Goal: Navigation & Orientation: Find specific page/section

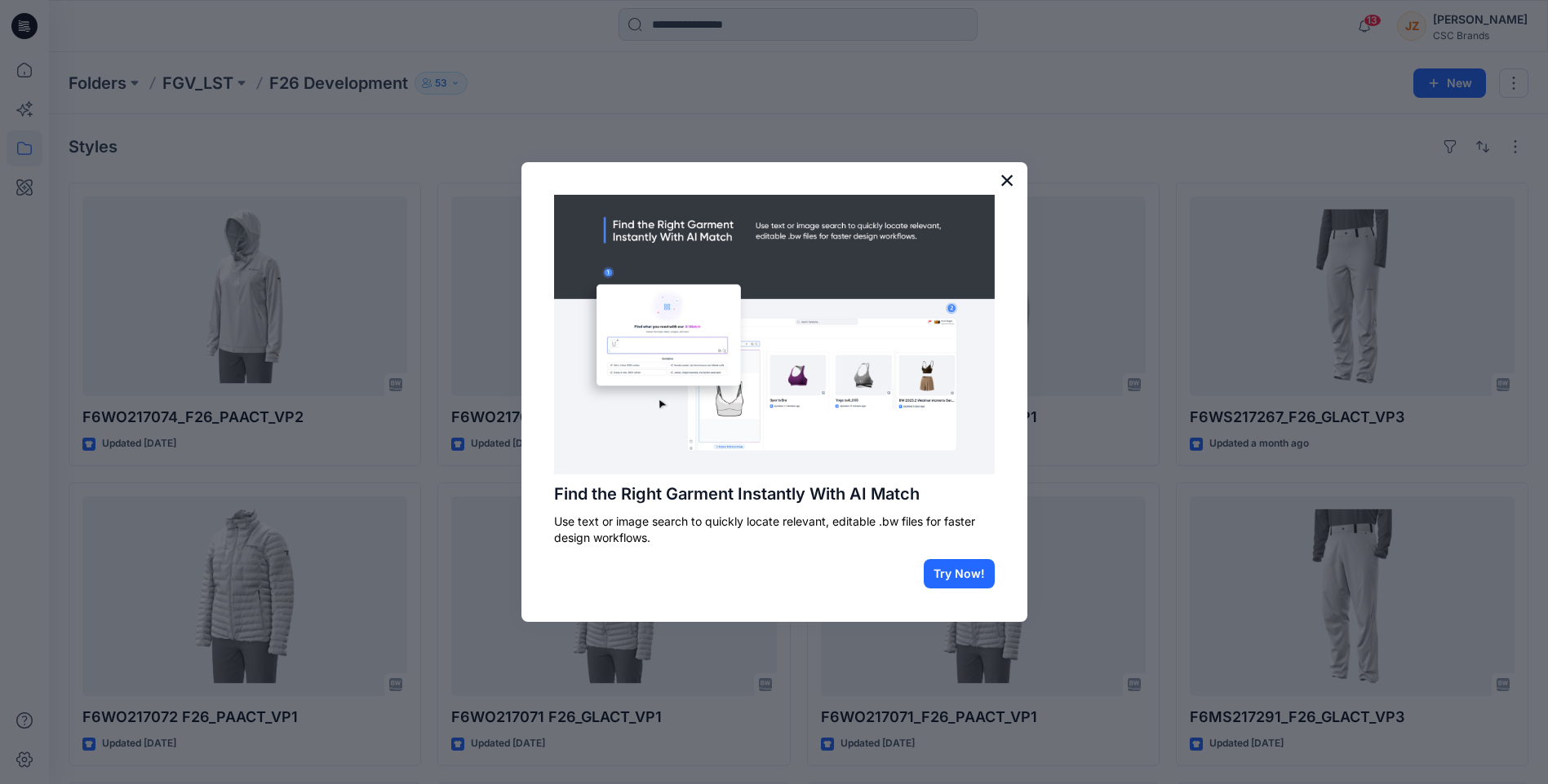
click at [1007, 182] on button "×" at bounding box center [1007, 180] width 16 height 26
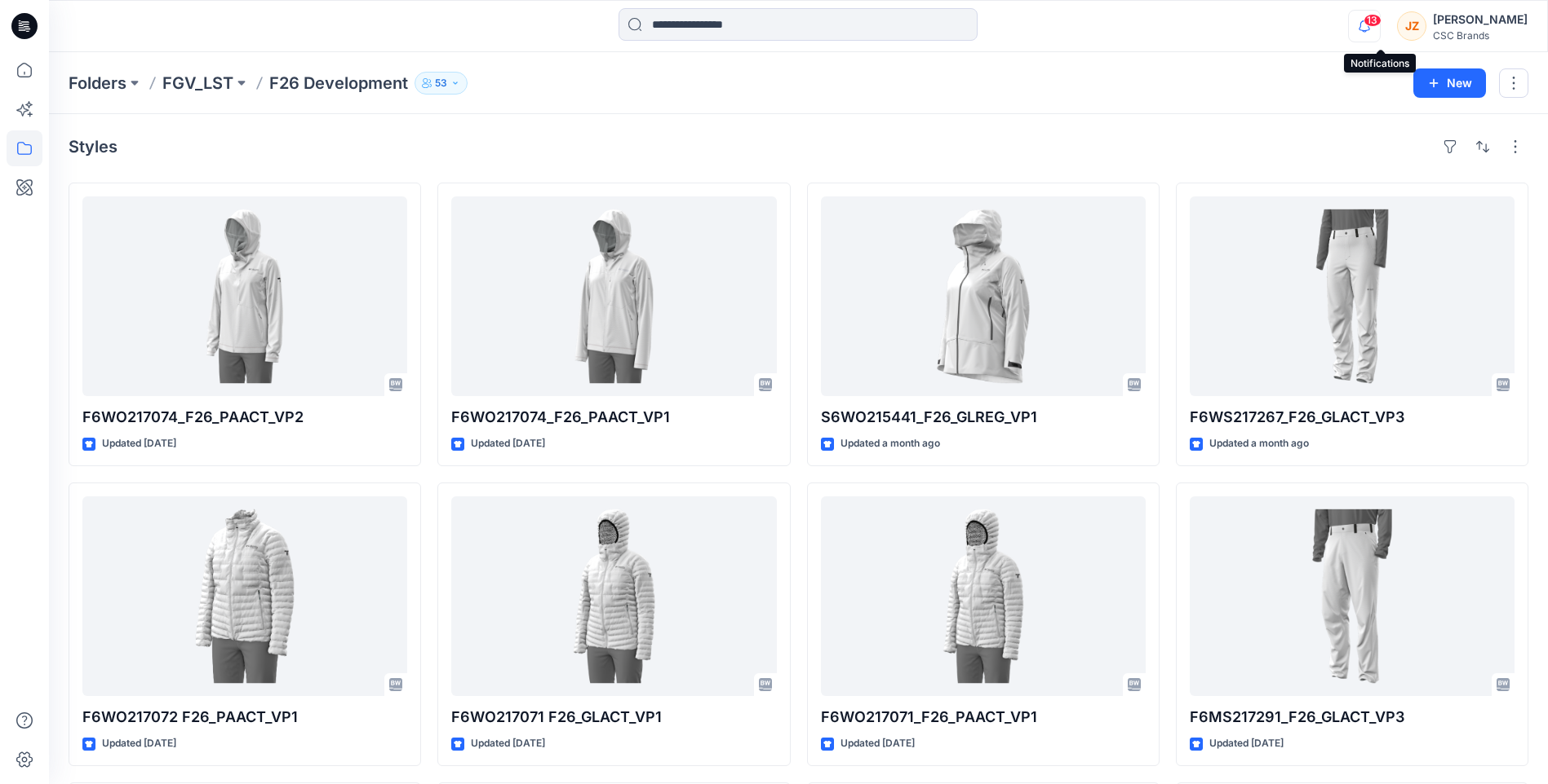
click at [1370, 25] on icon "button" at bounding box center [1364, 25] width 11 height 11
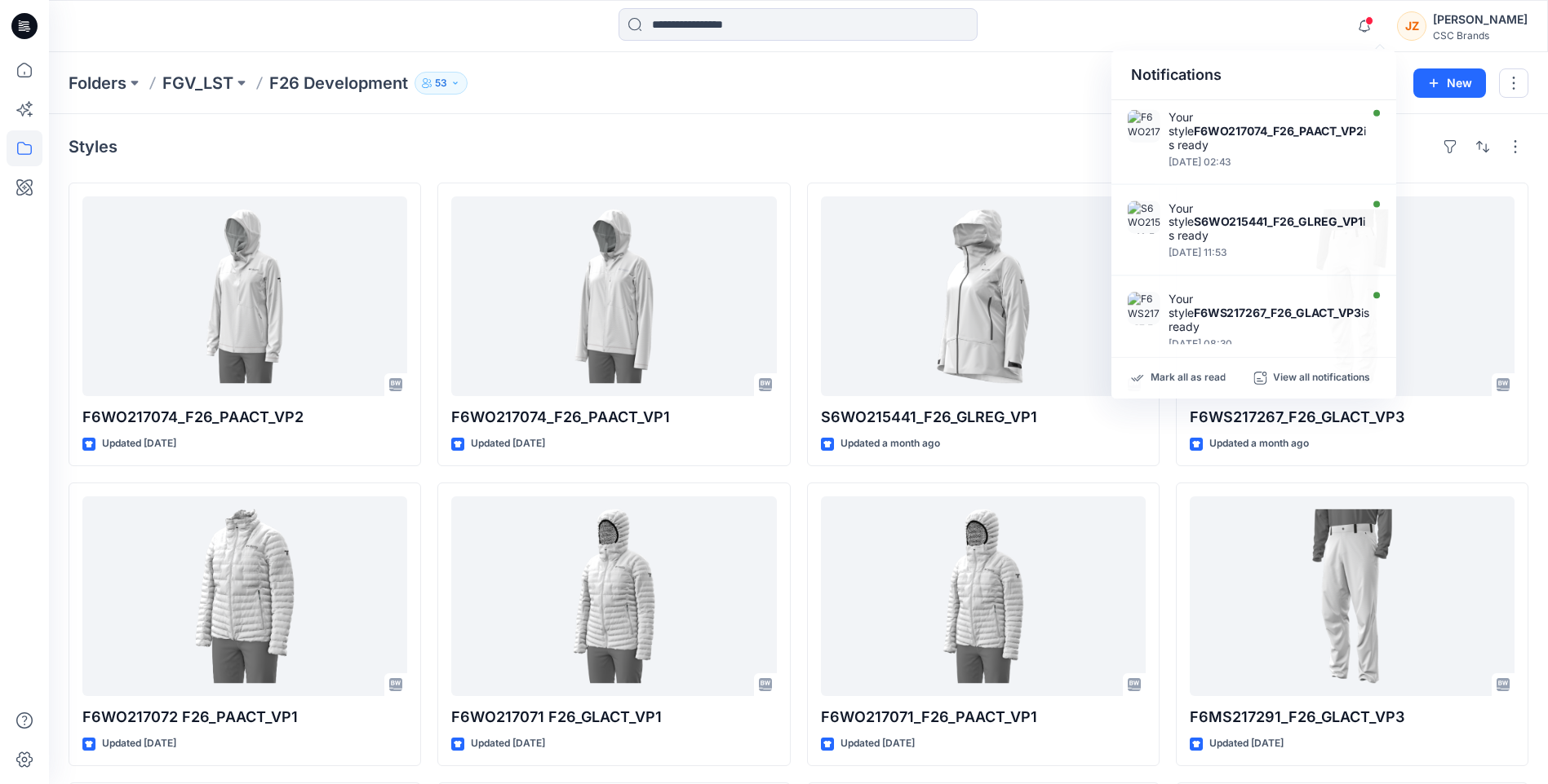
click at [1015, 72] on div "Folders FGV_LST F26 Development 53" at bounding box center [735, 83] width 1332 height 23
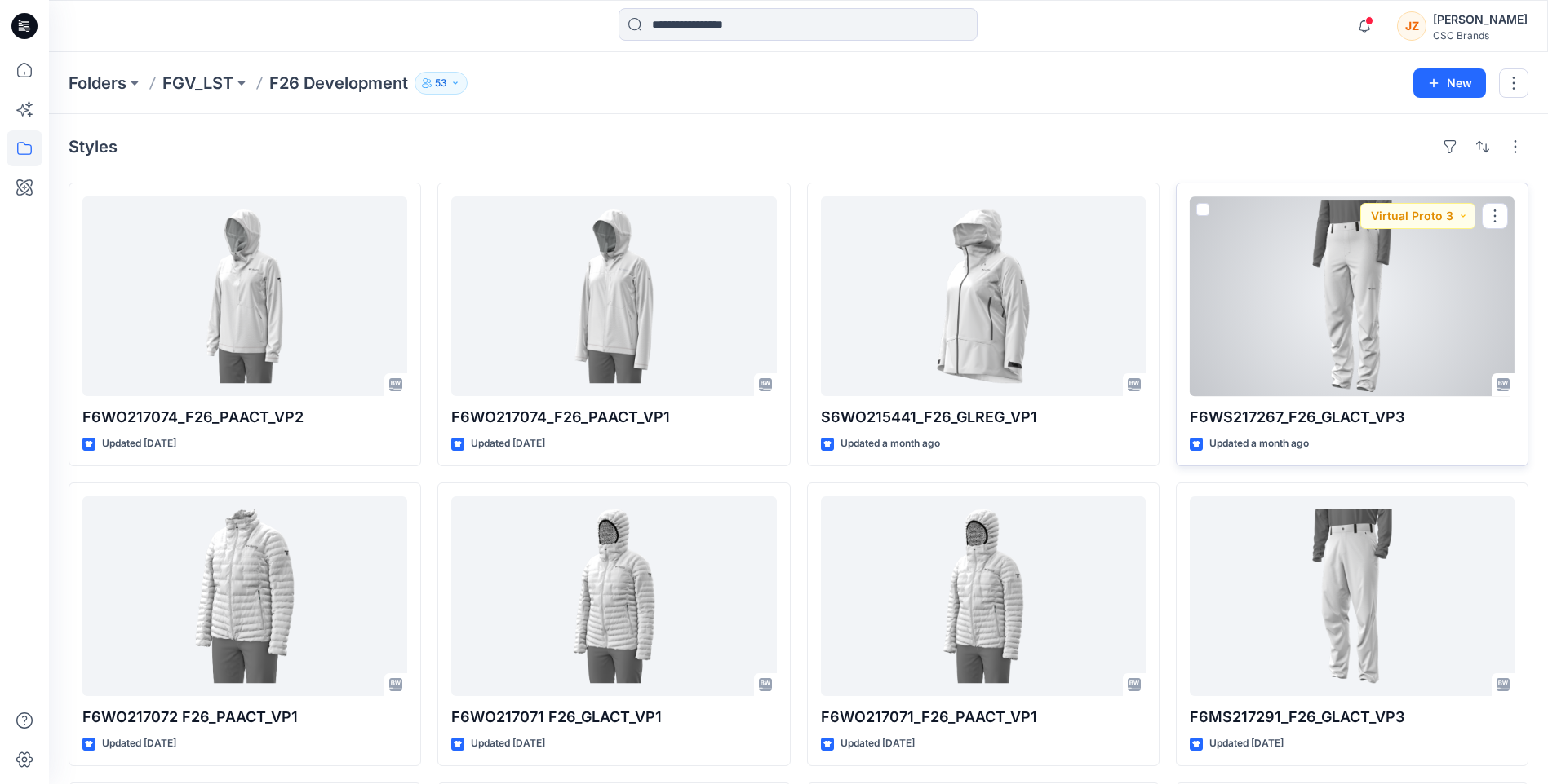
click at [1382, 320] on div at bounding box center [1352, 296] width 325 height 200
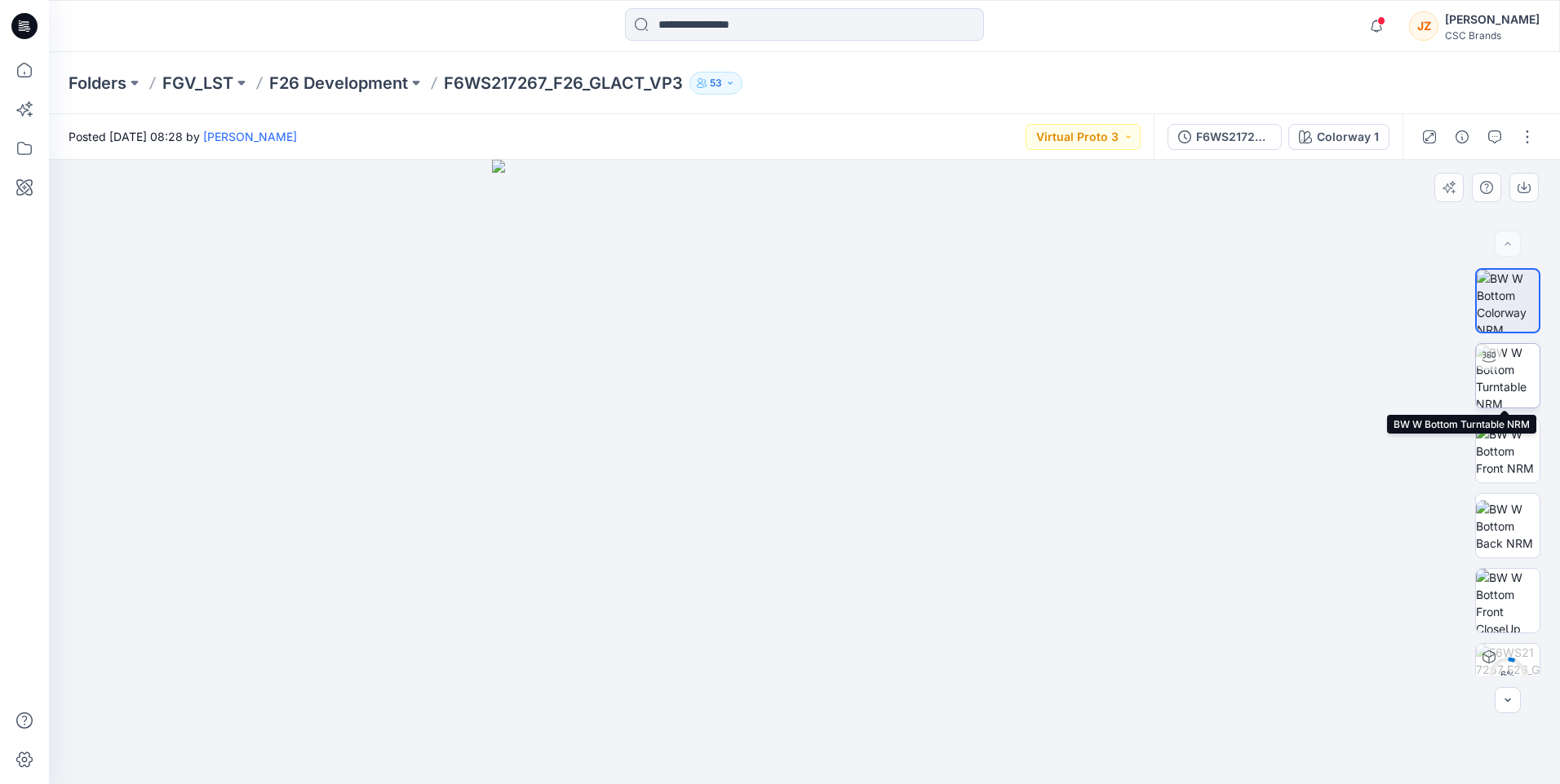
click at [1517, 377] on img at bounding box center [1508, 376] width 64 height 64
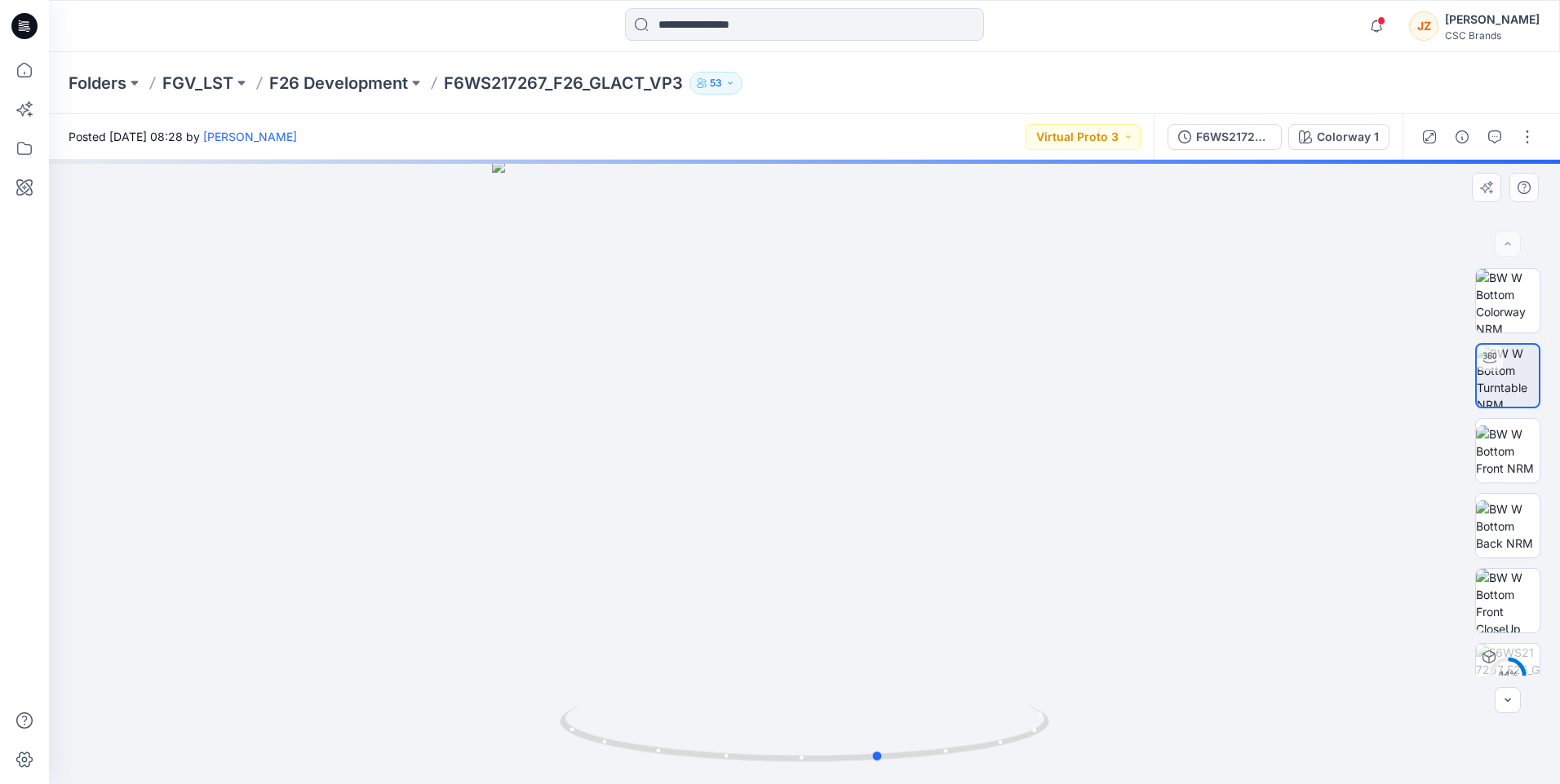
drag, startPoint x: 813, startPoint y: 480, endPoint x: 889, endPoint y: 502, distance: 79.1
click at [889, 502] on div at bounding box center [804, 473] width 1511 height 625
click at [1508, 450] on img at bounding box center [1508, 452] width 64 height 52
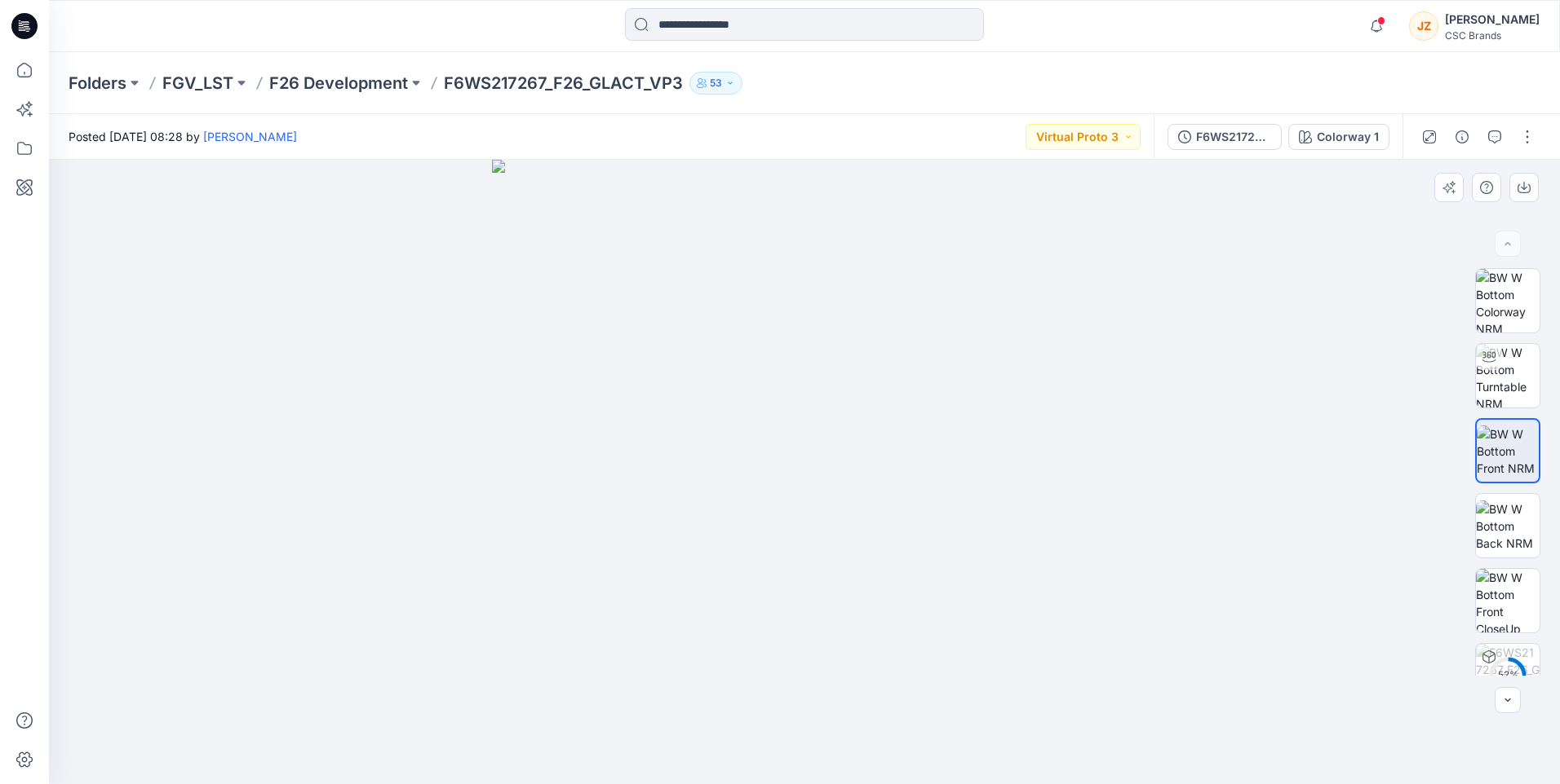
drag, startPoint x: 883, startPoint y: 482, endPoint x: 893, endPoint y: 425, distance: 57.9
click at [915, 453] on img at bounding box center [804, 473] width 625 height 625
drag, startPoint x: 829, startPoint y: 379, endPoint x: 830, endPoint y: 368, distance: 11.0
click at [830, 368] on img at bounding box center [804, 473] width 625 height 625
click at [1501, 517] on img at bounding box center [1508, 526] width 64 height 52
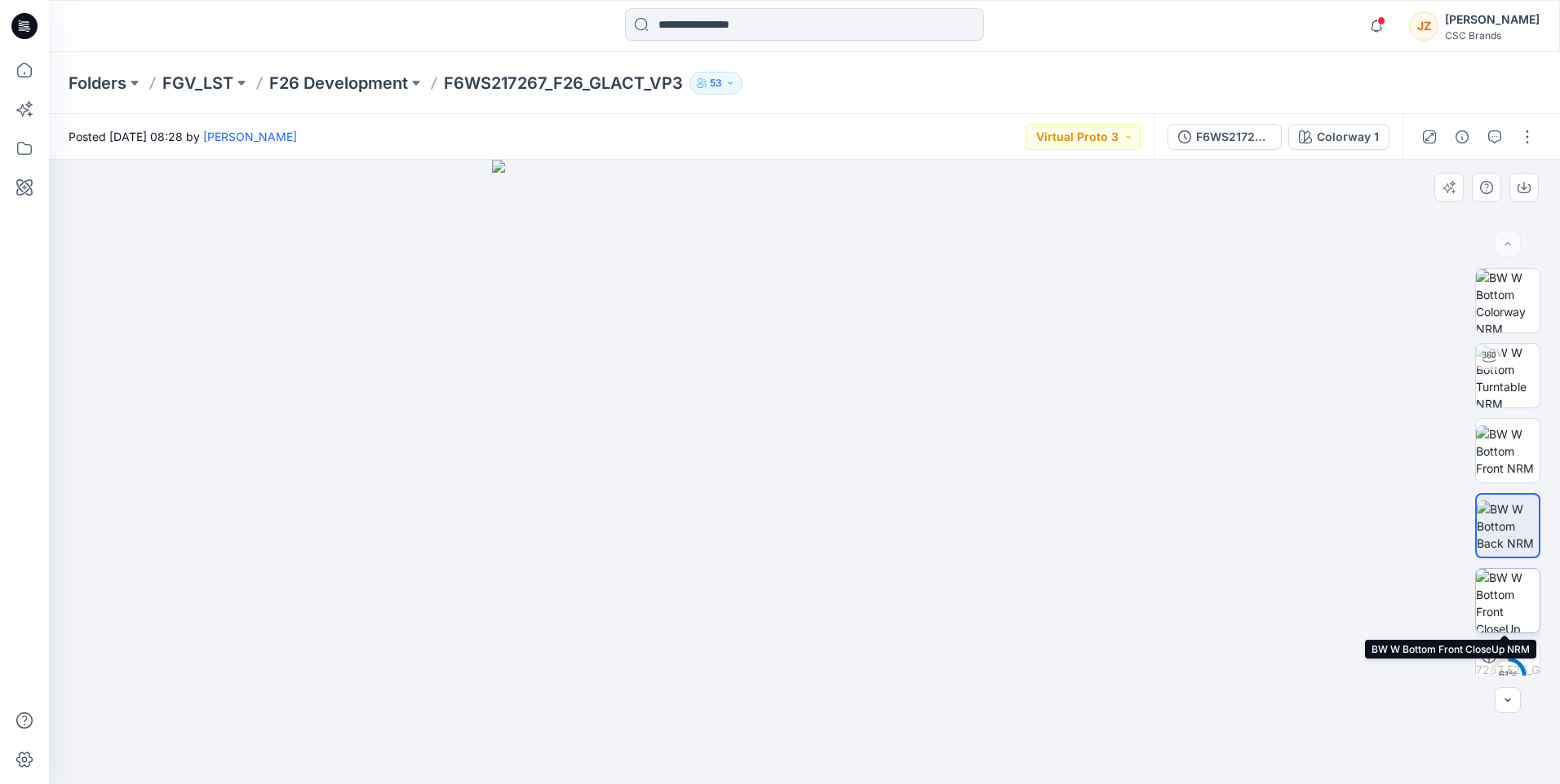
click at [1503, 602] on img at bounding box center [1508, 601] width 64 height 64
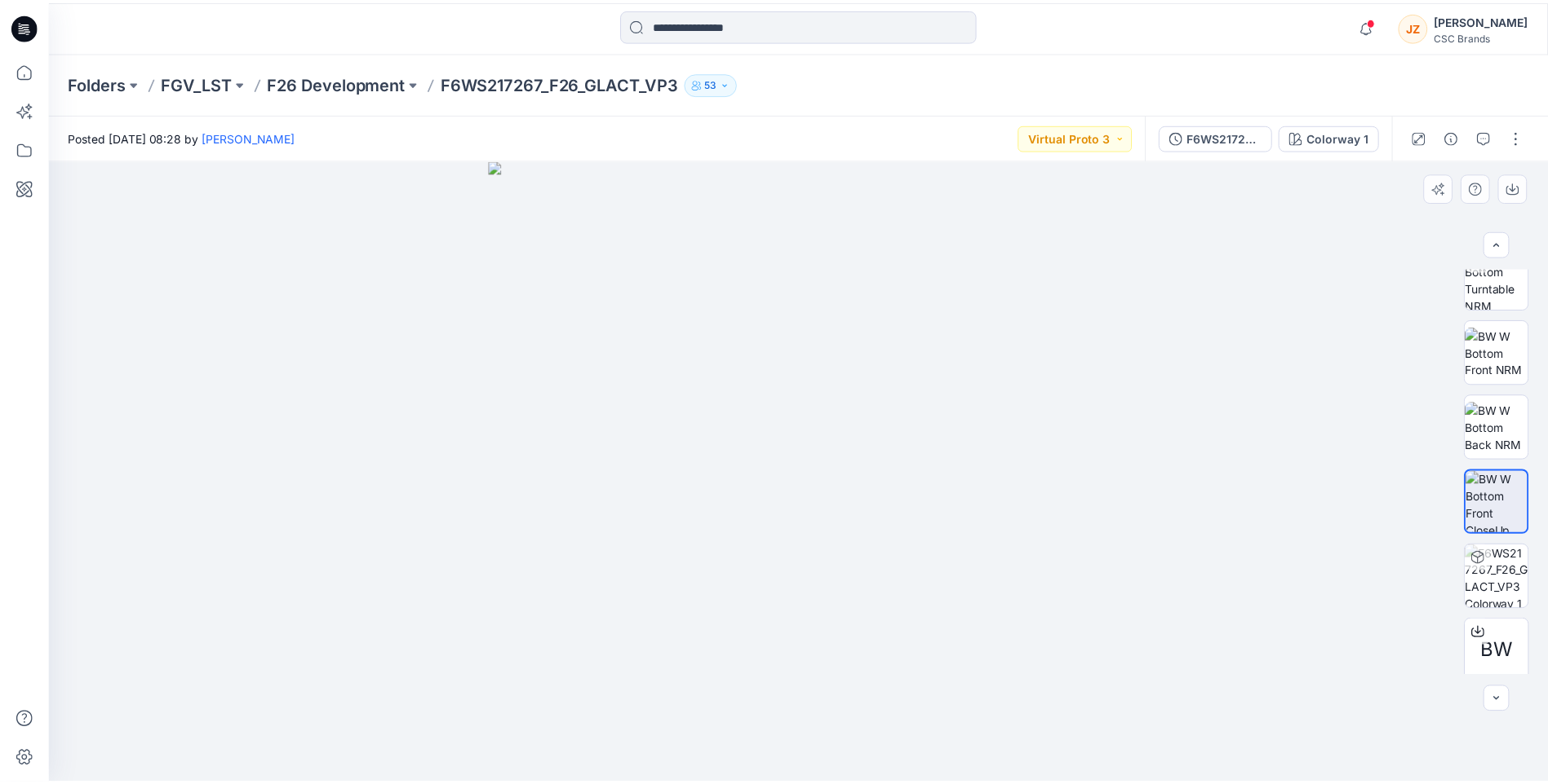
scroll to position [107, 0]
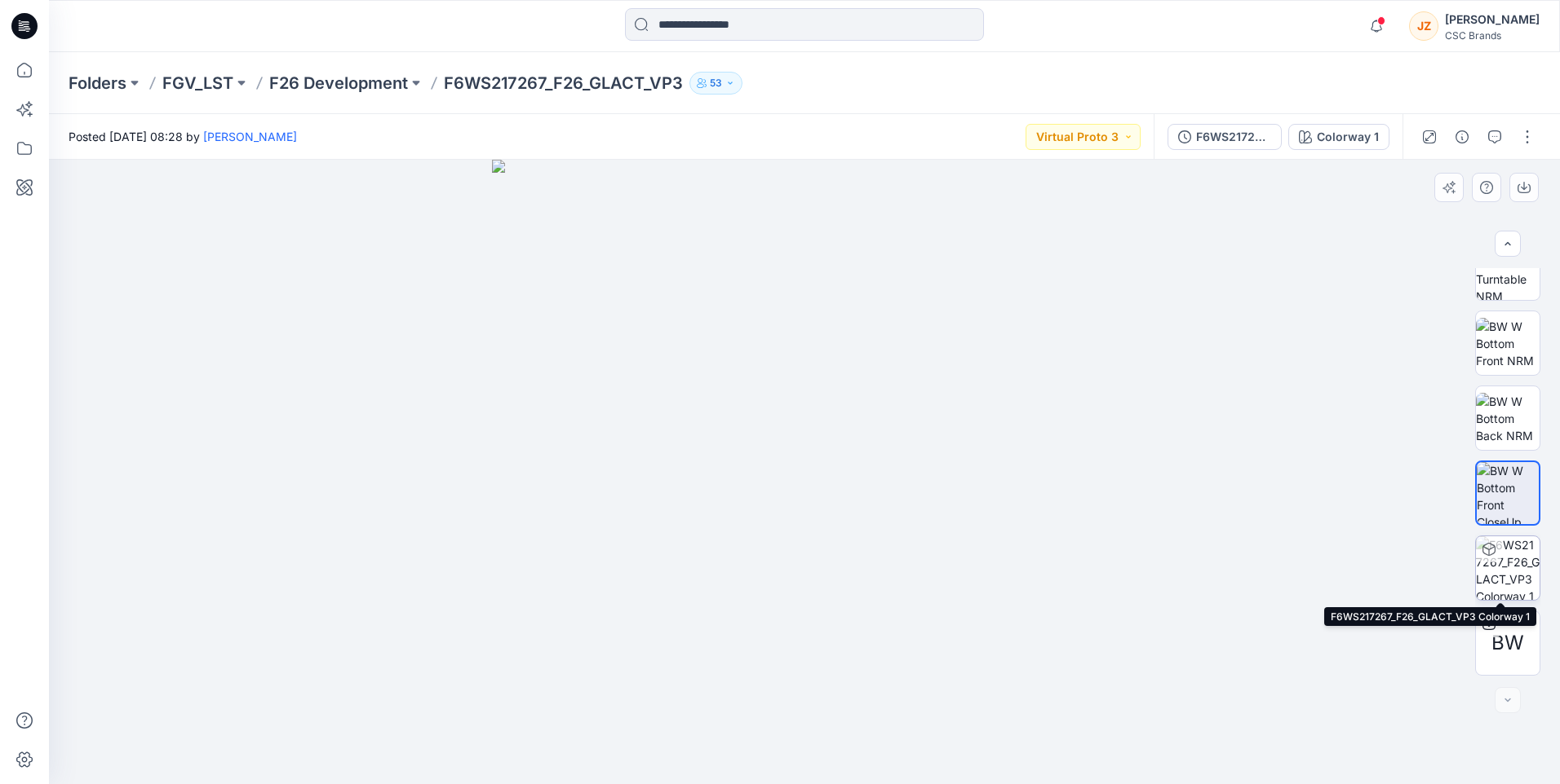
click at [1510, 581] on img at bounding box center [1508, 568] width 64 height 64
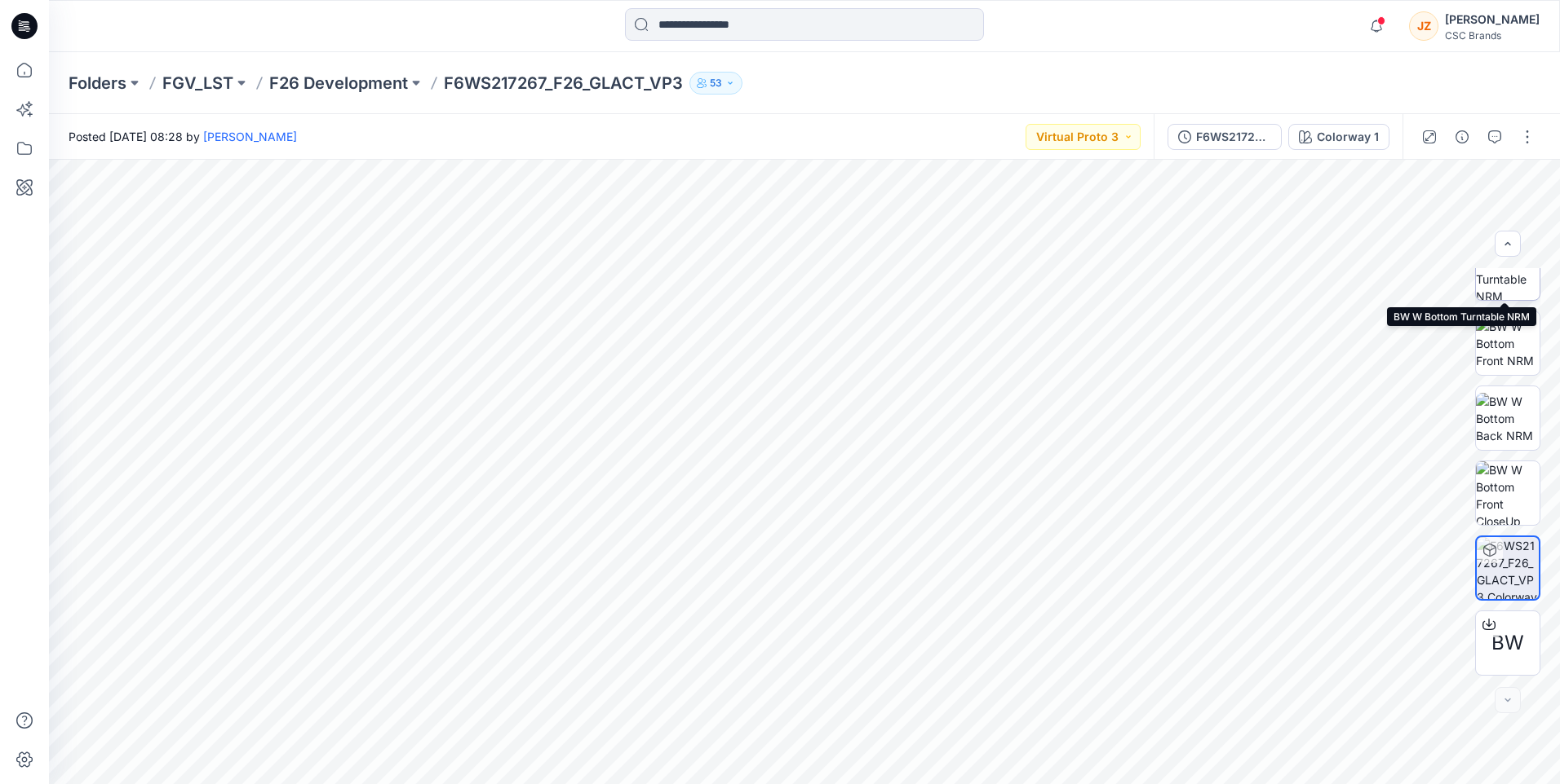
click at [1504, 270] on img at bounding box center [1508, 269] width 64 height 64
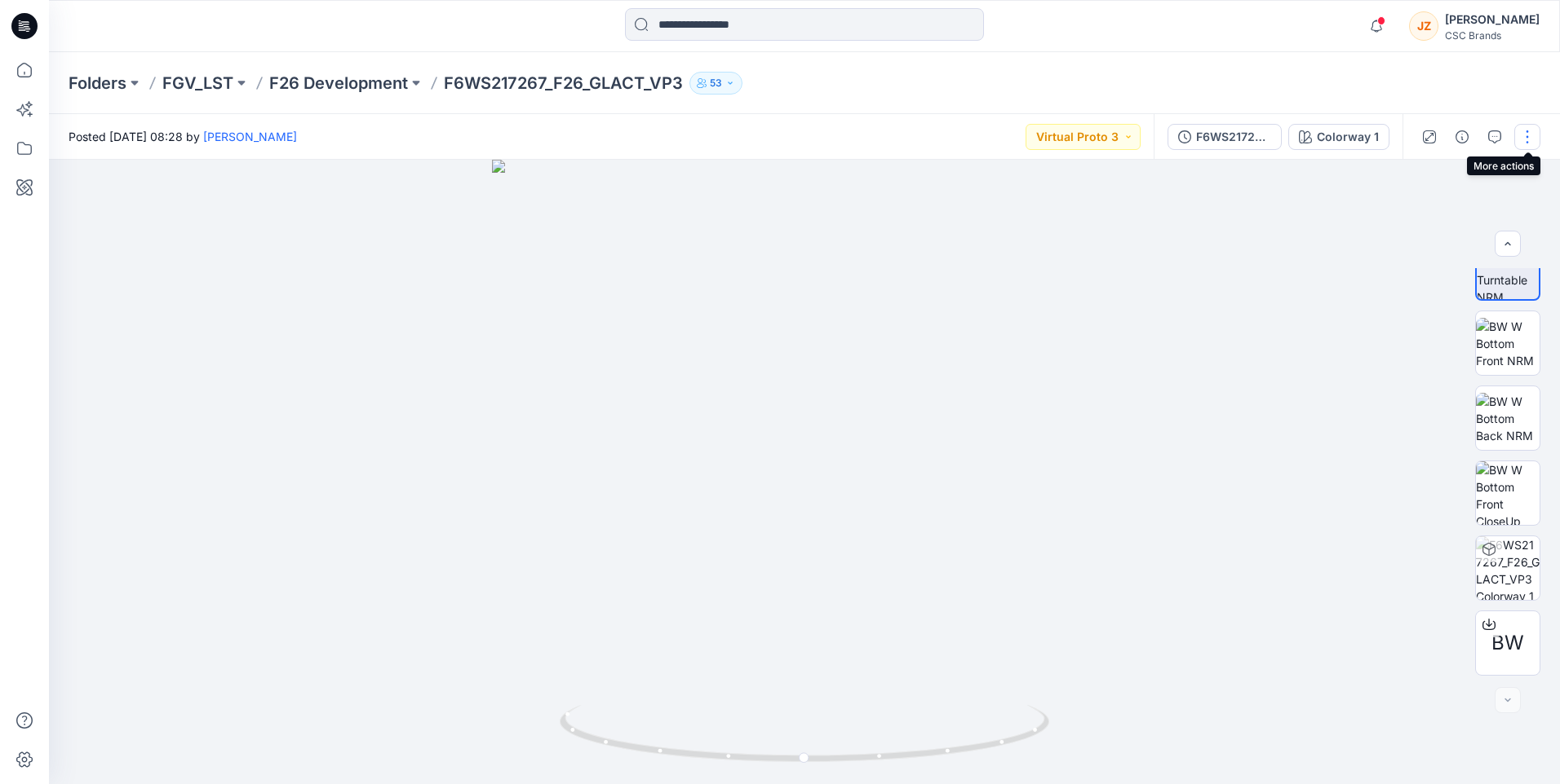
click at [1529, 138] on button "button" at bounding box center [1527, 137] width 26 height 26
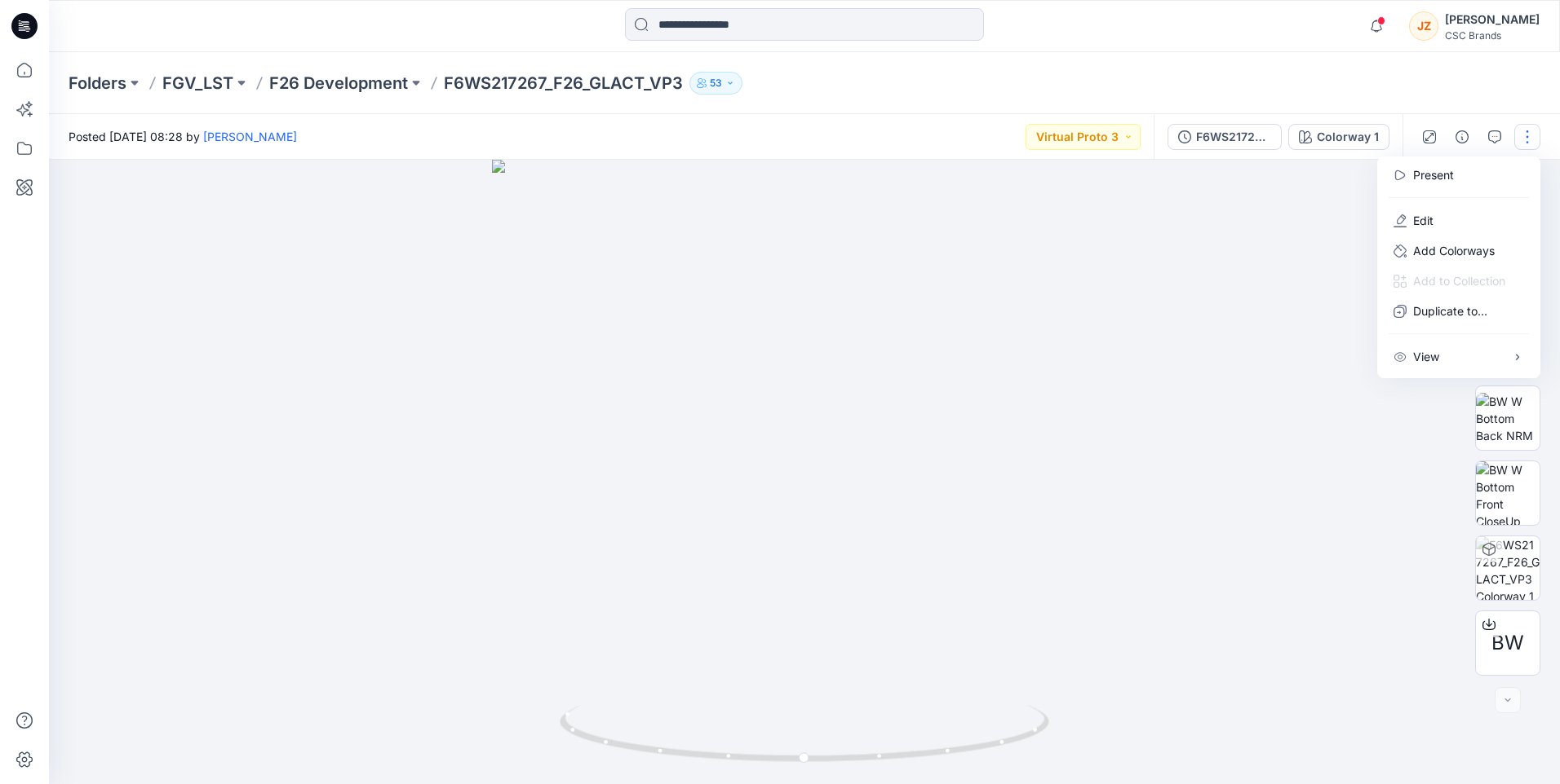
click at [569, 138] on div "Posted [DATE] 08:28 by [PERSON_NAME] Virtual Proto 3" at bounding box center [601, 136] width 1105 height 45
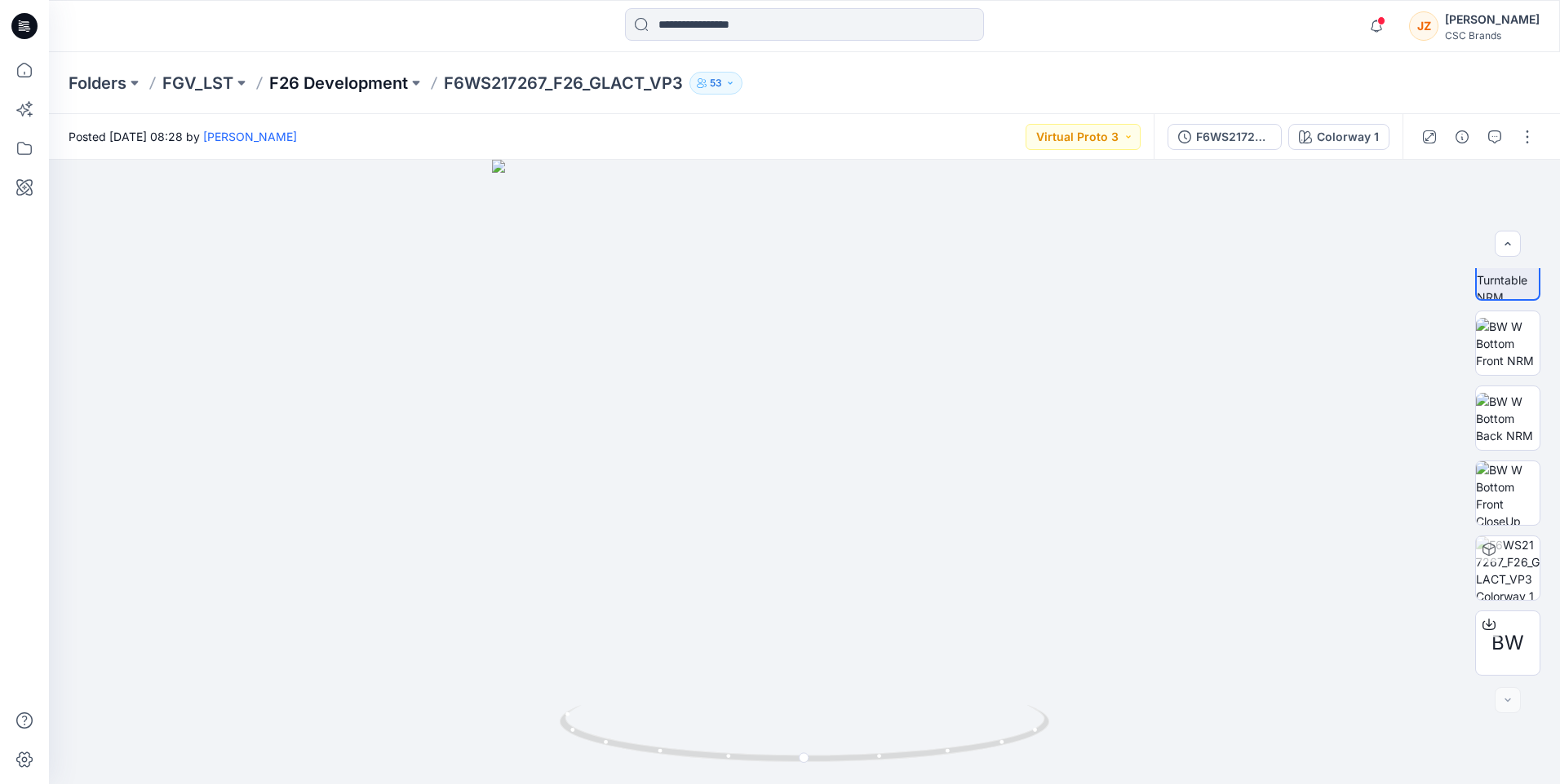
click at [372, 80] on p "F26 Development" at bounding box center [337, 83] width 138 height 23
